Goal: Navigation & Orientation: Find specific page/section

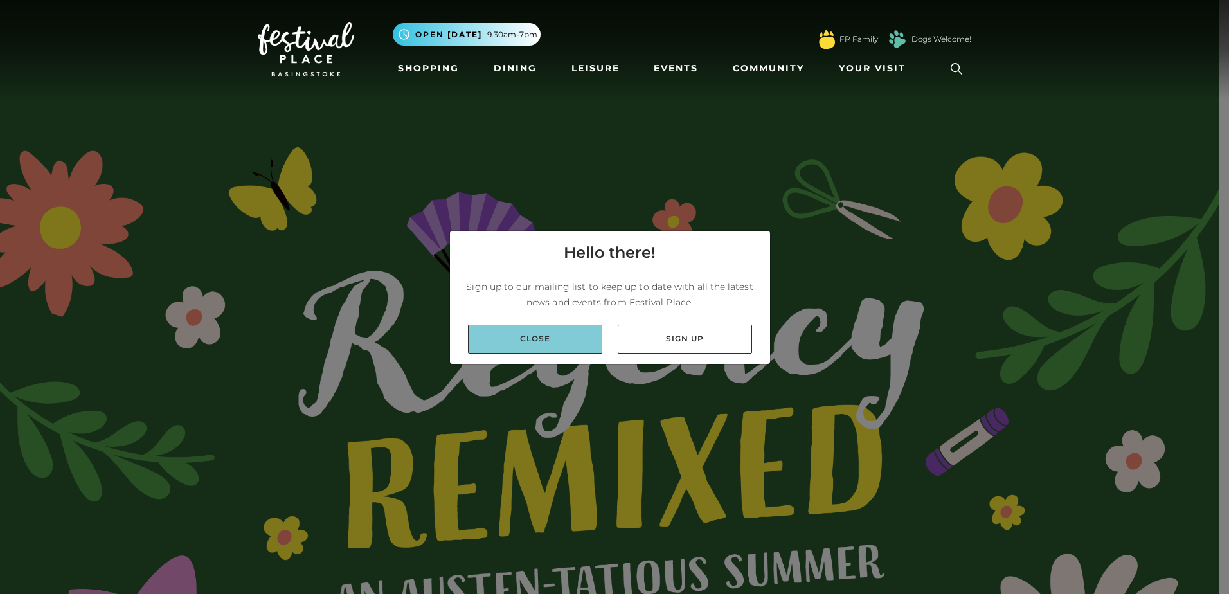
click at [495, 352] on link "Close" at bounding box center [535, 339] width 134 height 29
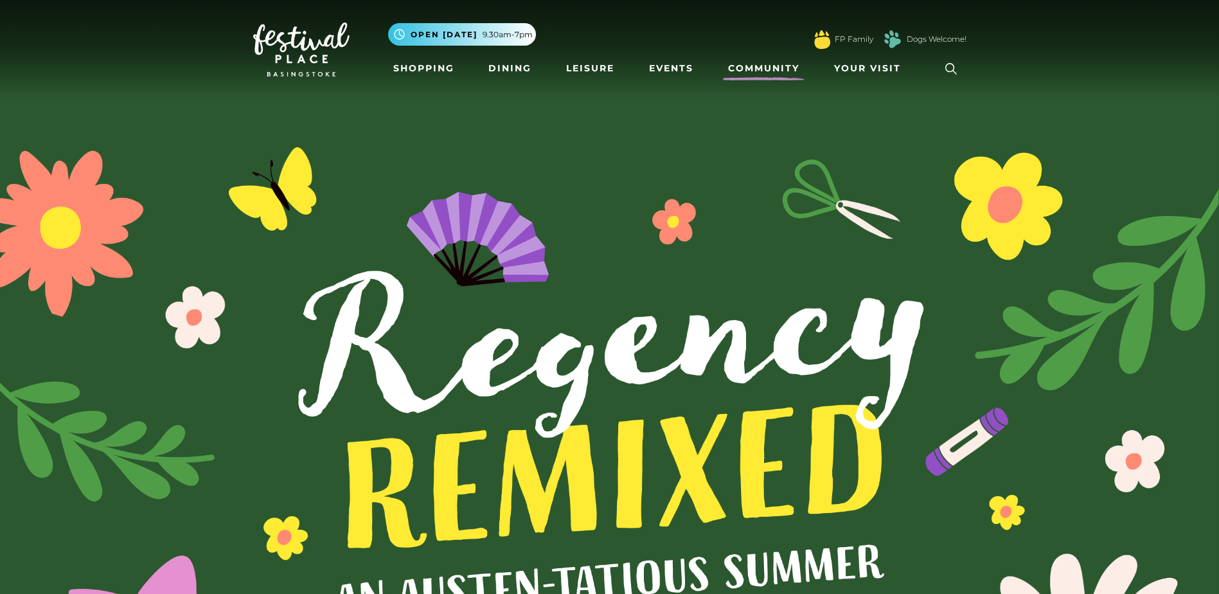
click at [772, 72] on link "Community" at bounding box center [764, 69] width 82 height 24
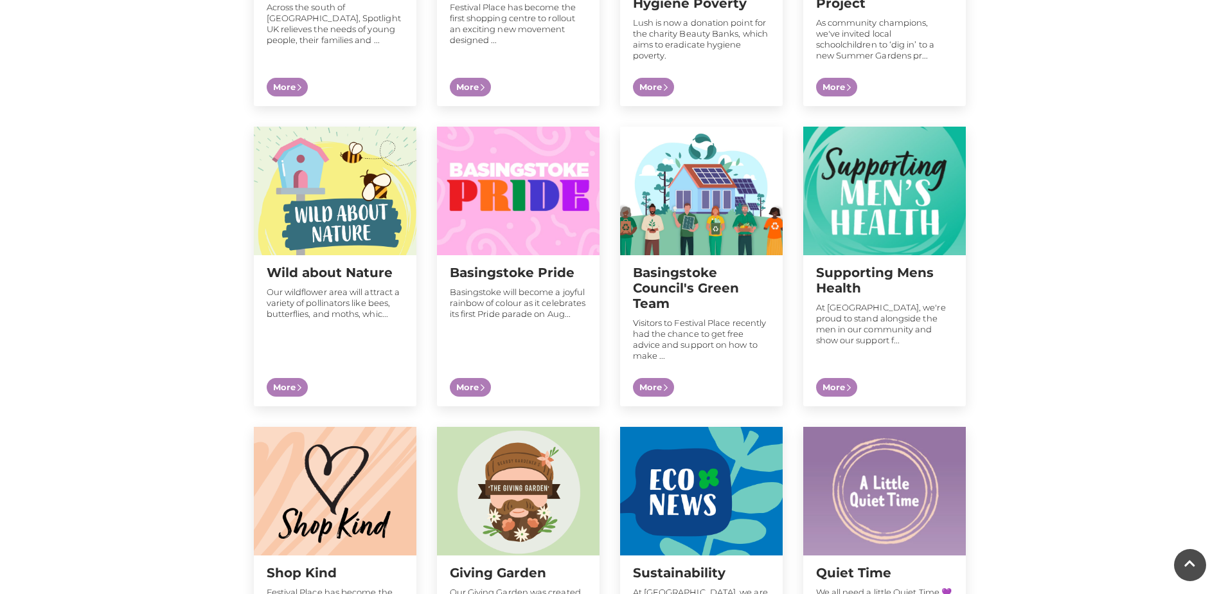
scroll to position [650, 0]
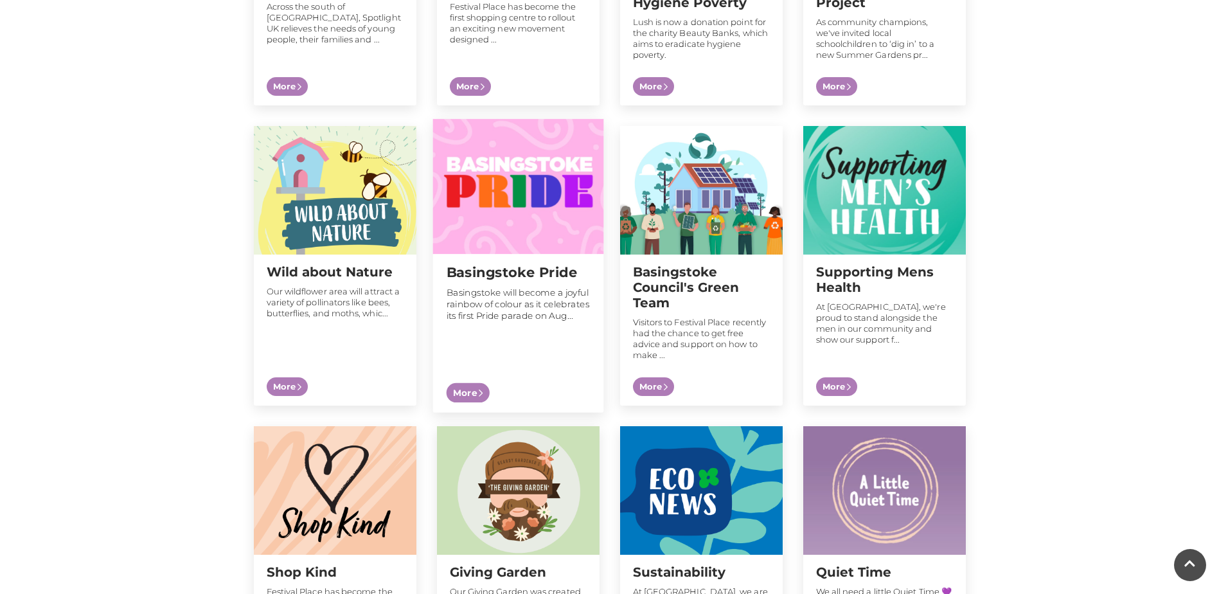
click at [471, 393] on span "More" at bounding box center [467, 392] width 43 height 20
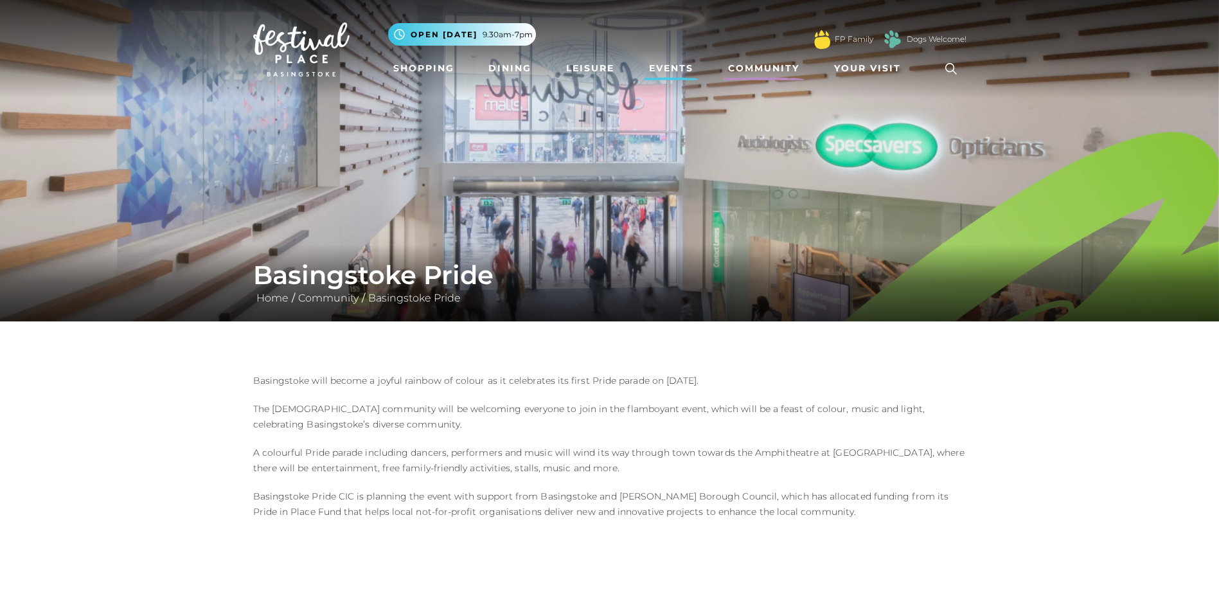
click at [675, 65] on link "Events" at bounding box center [671, 69] width 55 height 24
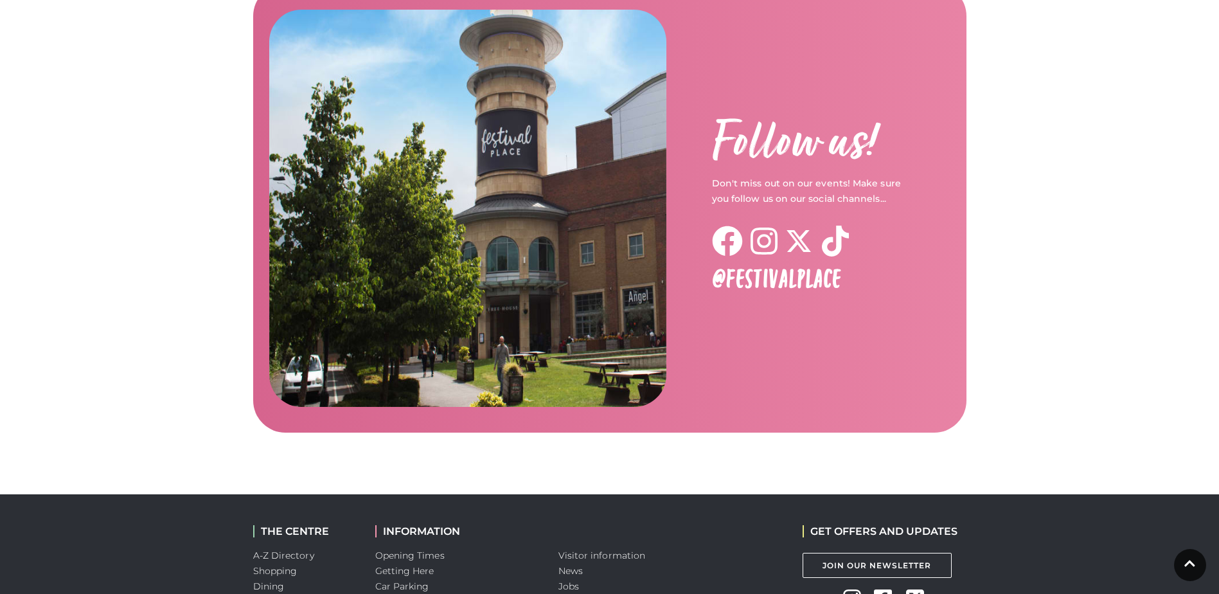
scroll to position [1941, 0]
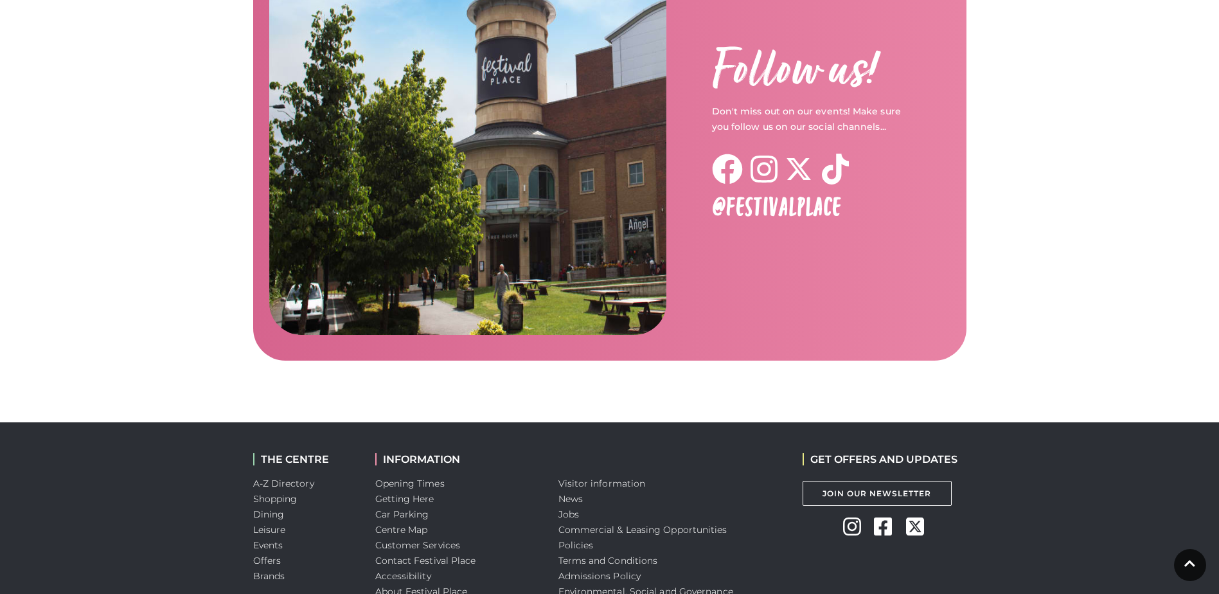
click at [729, 154] on icon at bounding box center [727, 169] width 31 height 31
